Goal: Find specific page/section: Find specific page/section

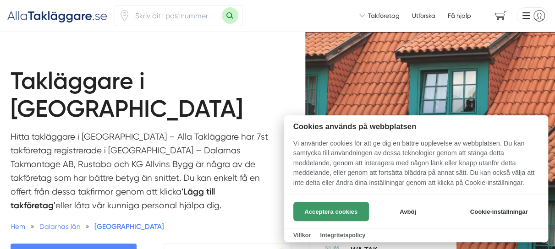
click at [329, 213] on button "Acceptera cookies" at bounding box center [332, 211] width 76 height 19
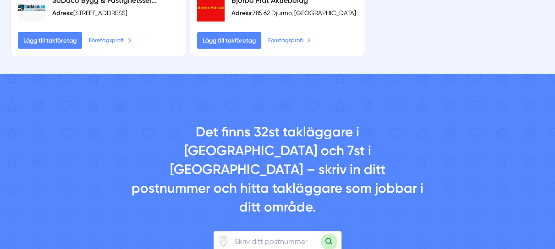
scroll to position [1468, 0]
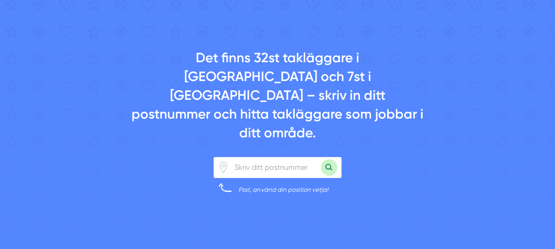
click at [254, 158] on input "number" at bounding box center [275, 168] width 92 height 20
type input "79172"
click at [321, 160] on button "Sök med postnummer" at bounding box center [329, 168] width 17 height 17
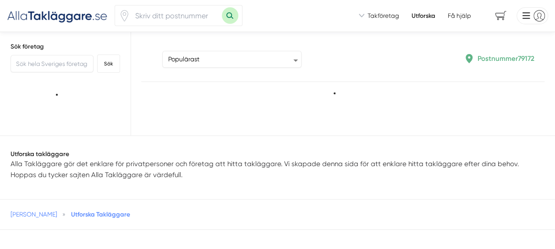
type input "79172"
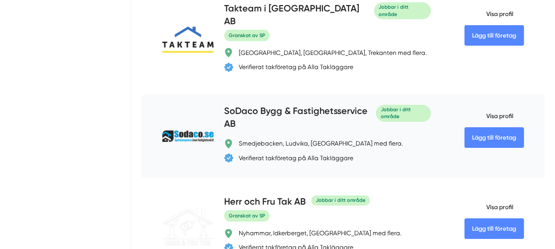
scroll to position [2986, 0]
